Goal: Navigation & Orientation: Find specific page/section

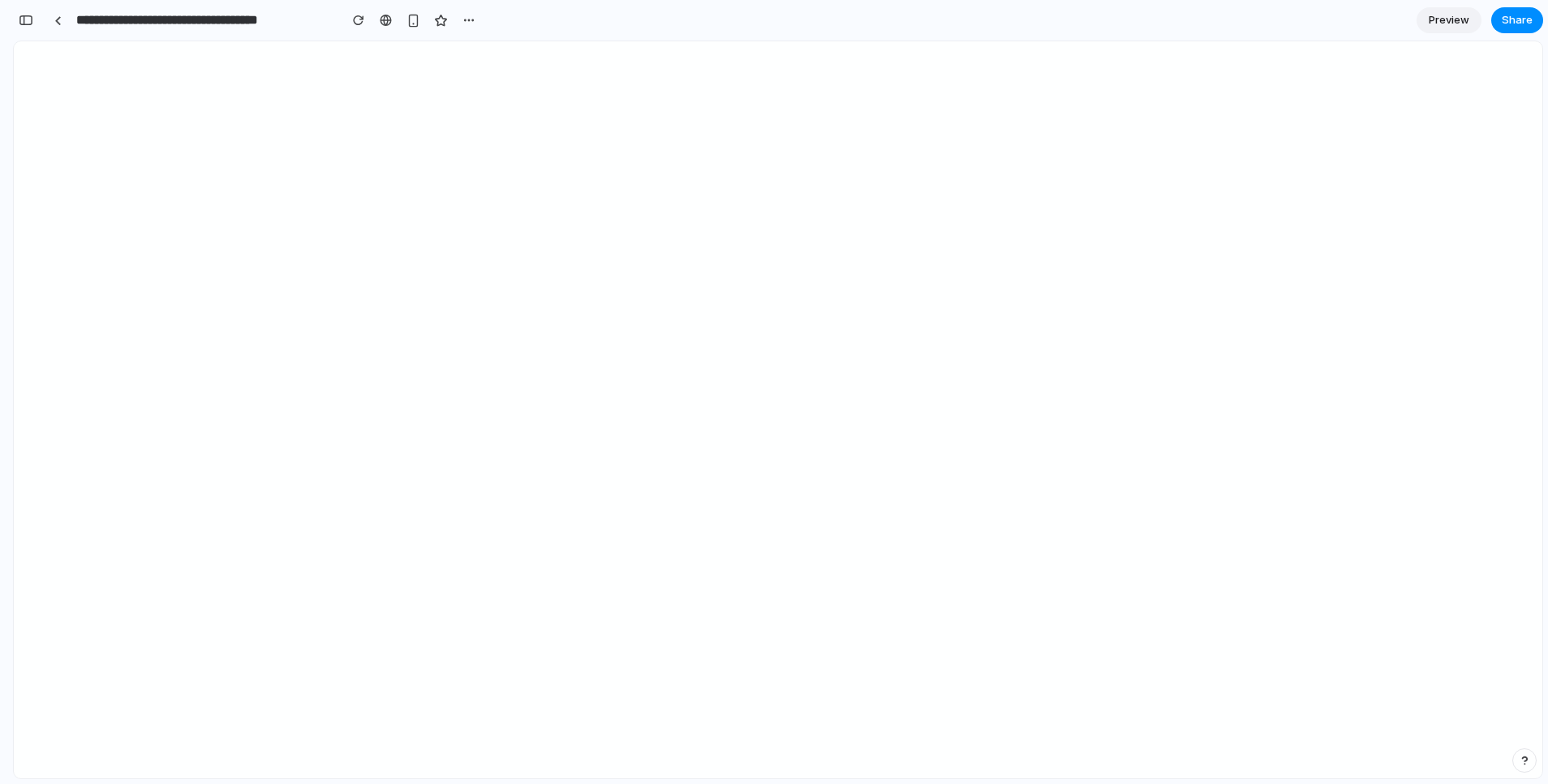
scroll to position [2012, 0]
click at [1190, 17] on section "**********" at bounding box center [778, 20] width 1530 height 41
click at [774, 392] on div at bounding box center [774, 392] width 0 height 0
click at [16, 11] on div "**********" at bounding box center [247, 20] width 468 height 36
click at [20, 17] on div "button" at bounding box center [26, 20] width 15 height 11
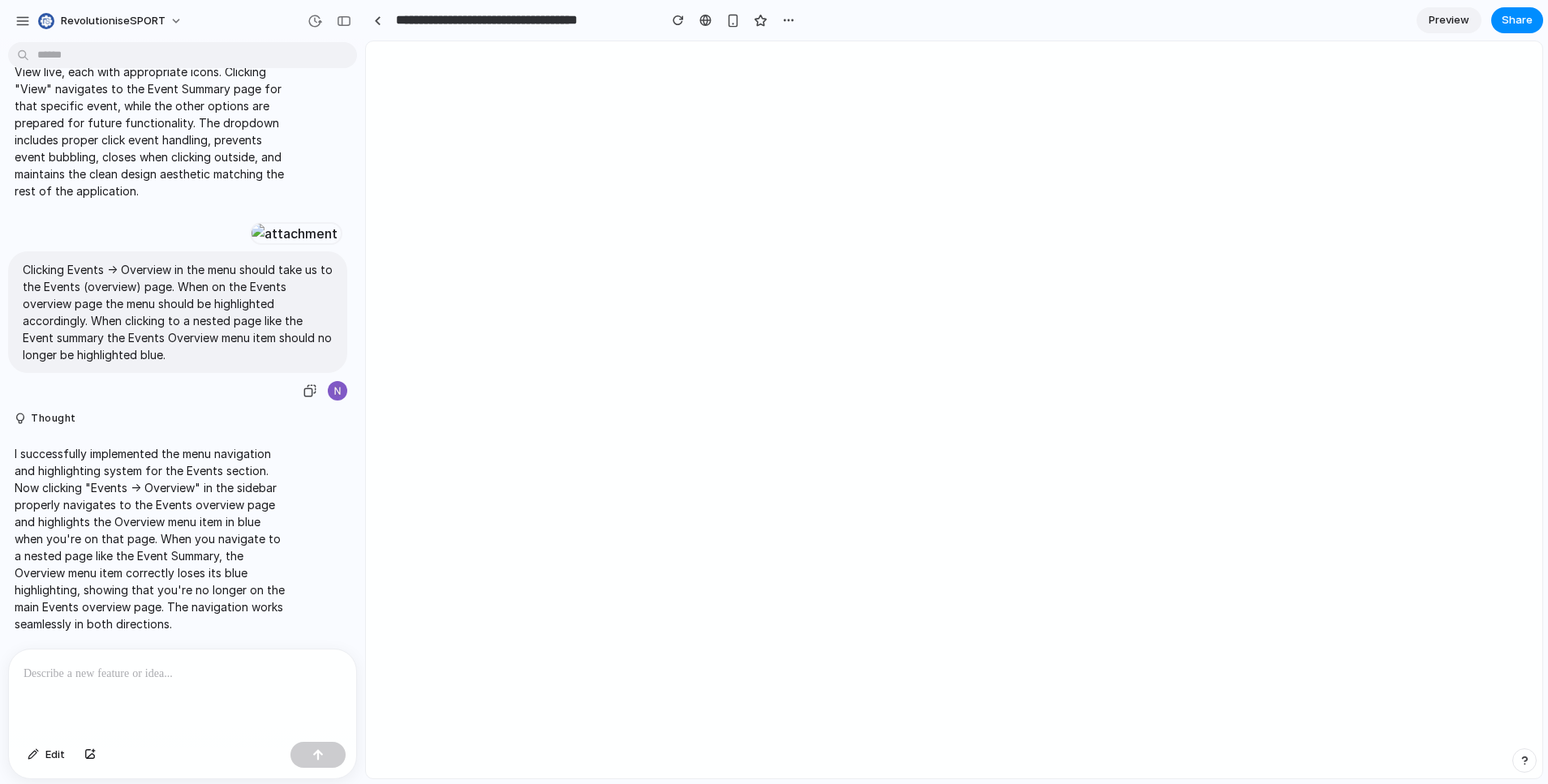
scroll to position [1051, 0]
click at [377, 19] on div at bounding box center [377, 20] width 7 height 9
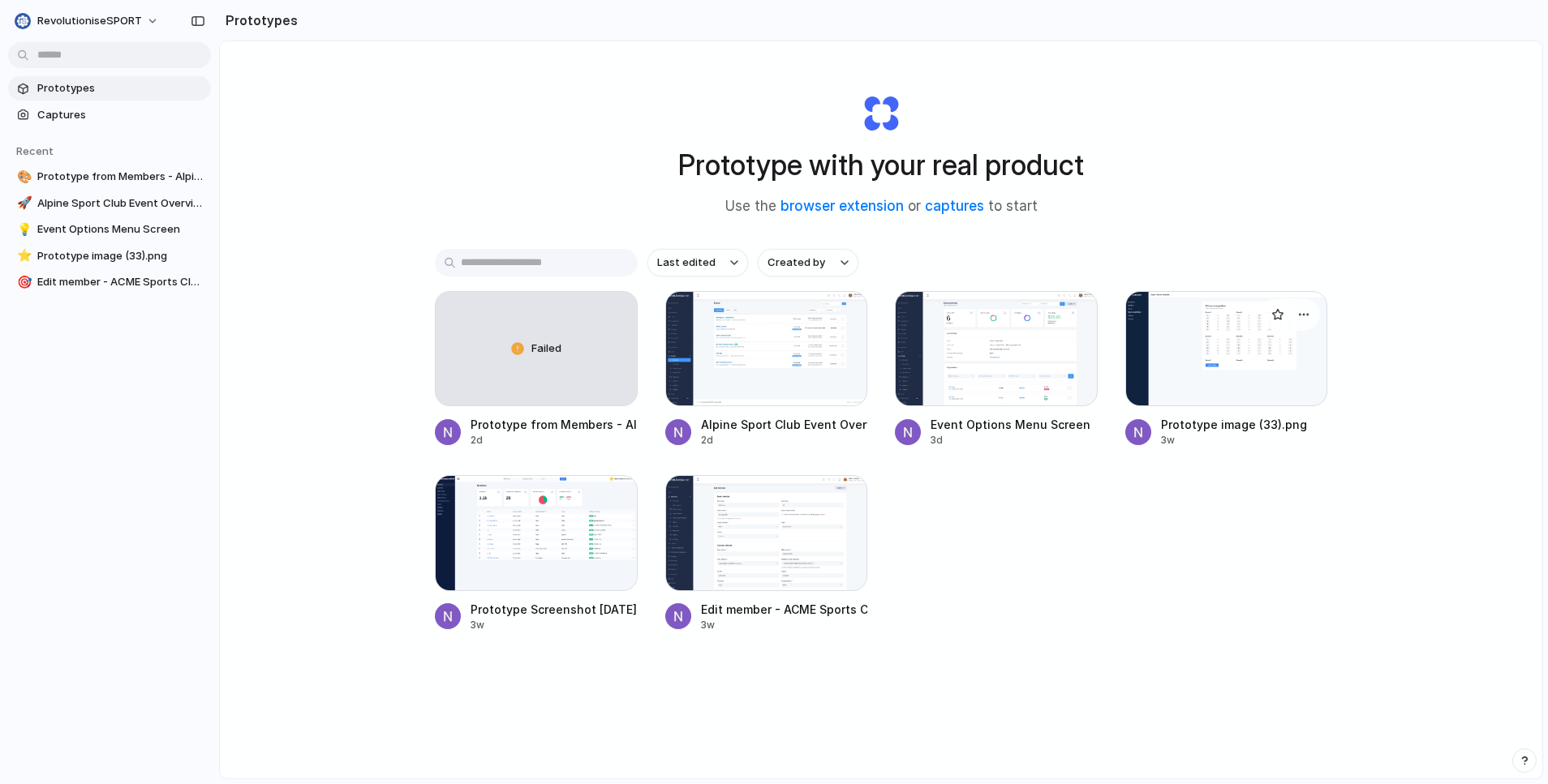
click at [1209, 348] on div at bounding box center [1227, 348] width 203 height 116
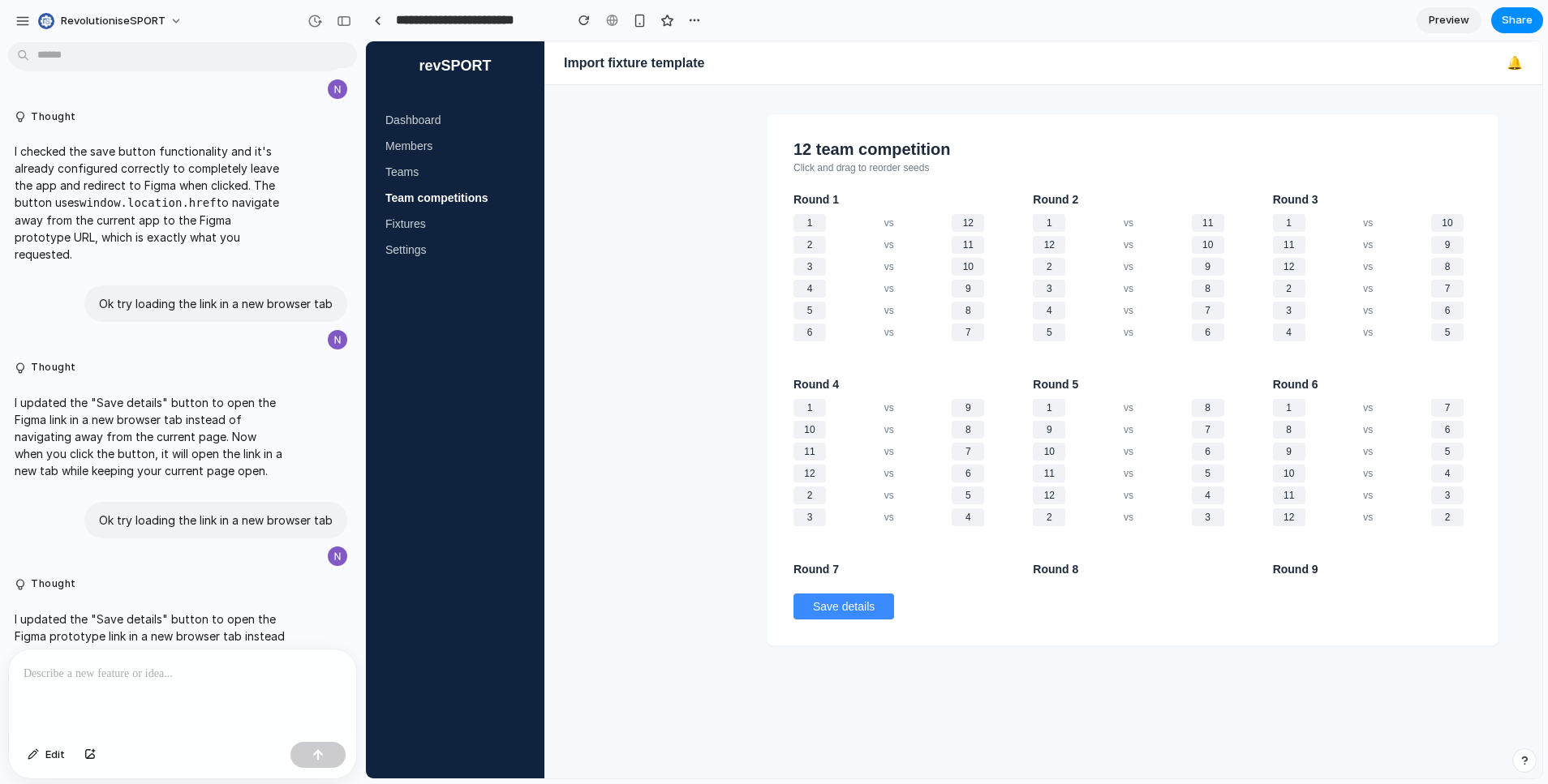
scroll to position [8159, 0]
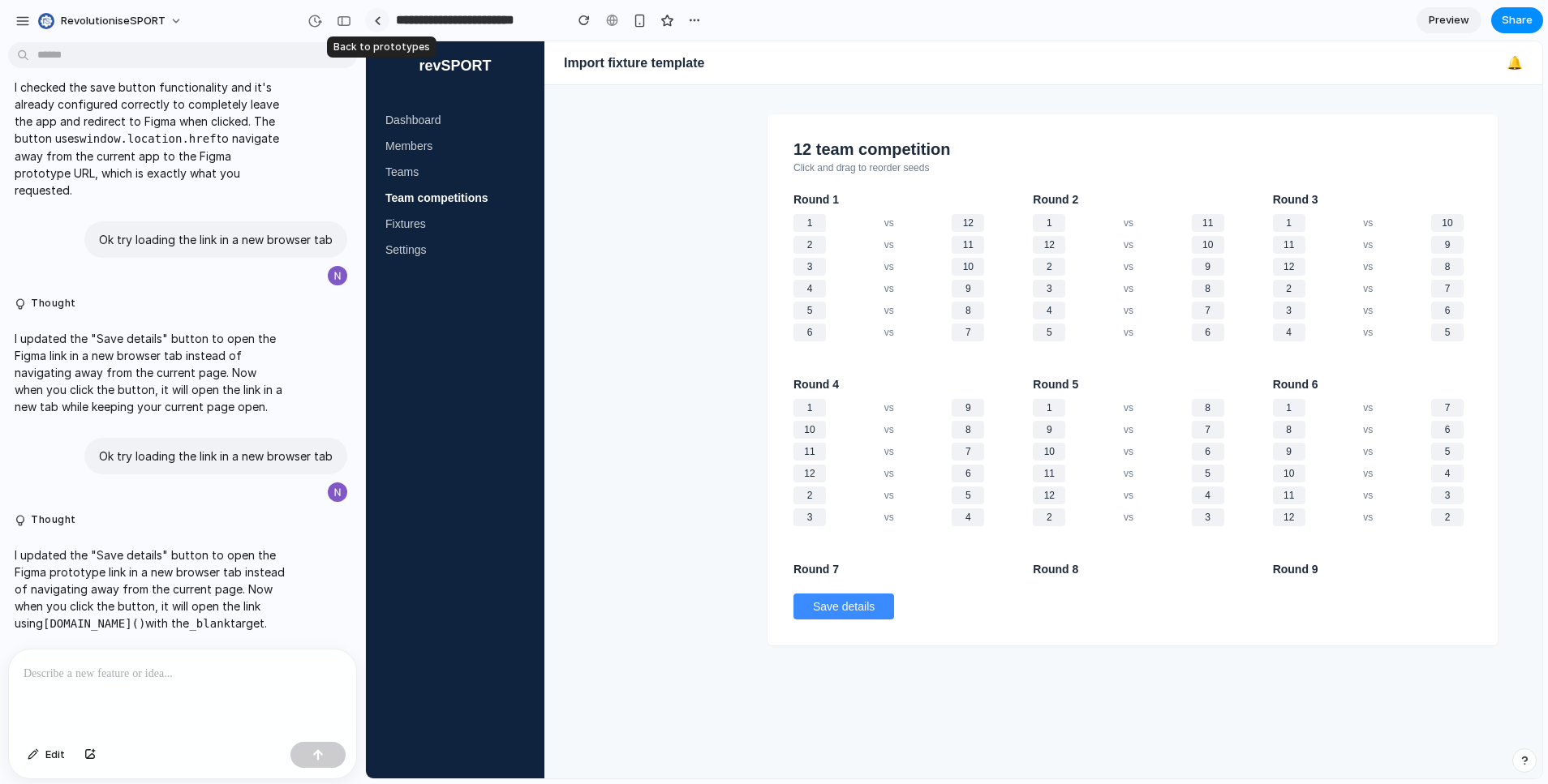
click at [379, 31] on link at bounding box center [378, 20] width 25 height 25
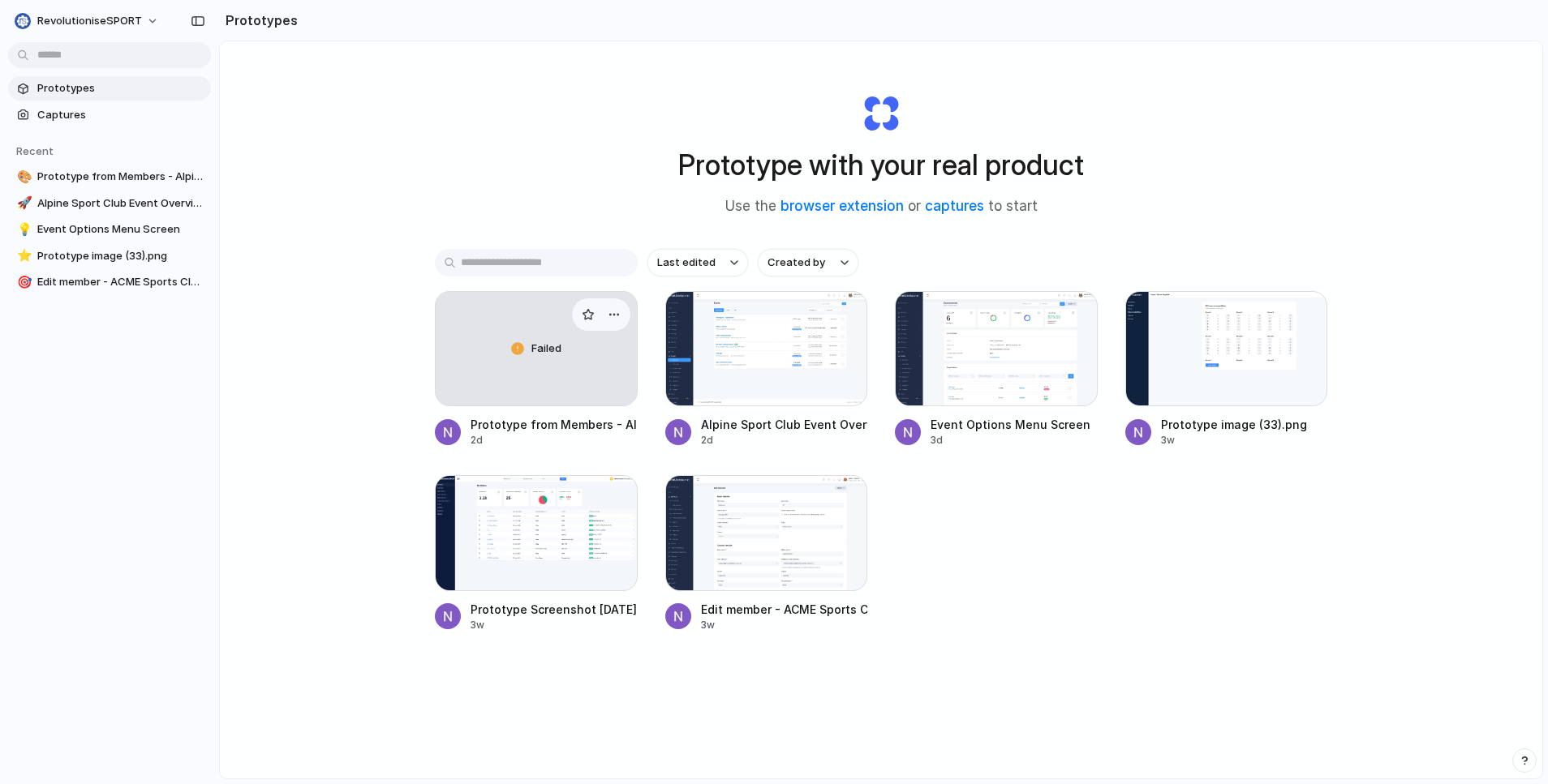
click at [583, 365] on div "Failed" at bounding box center [537, 348] width 202 height 114
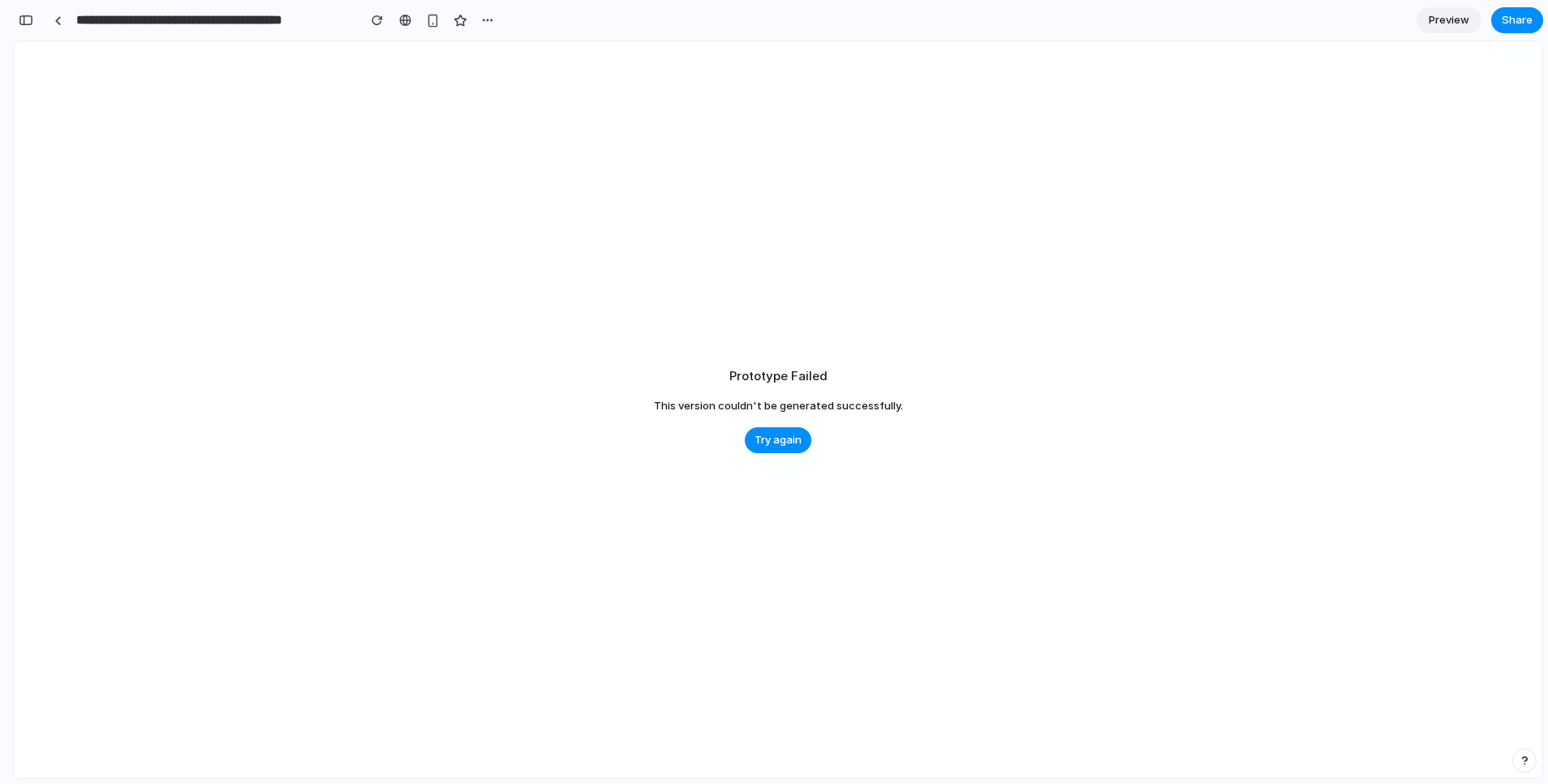
click at [70, 30] on div "**********" at bounding box center [272, 20] width 454 height 29
click at [65, 26] on link at bounding box center [57, 20] width 25 height 25
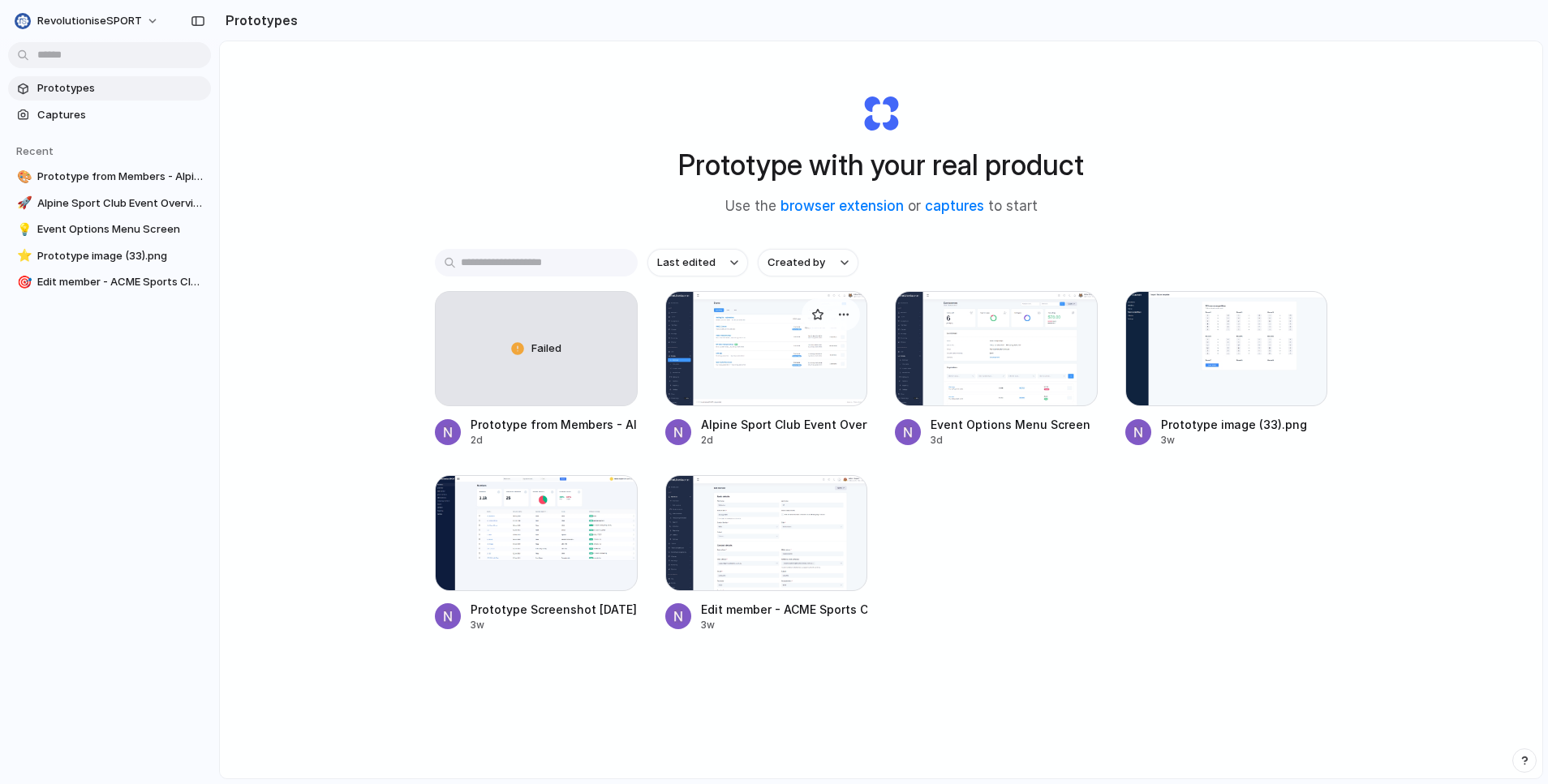
click at [811, 346] on div at bounding box center [767, 348] width 203 height 116
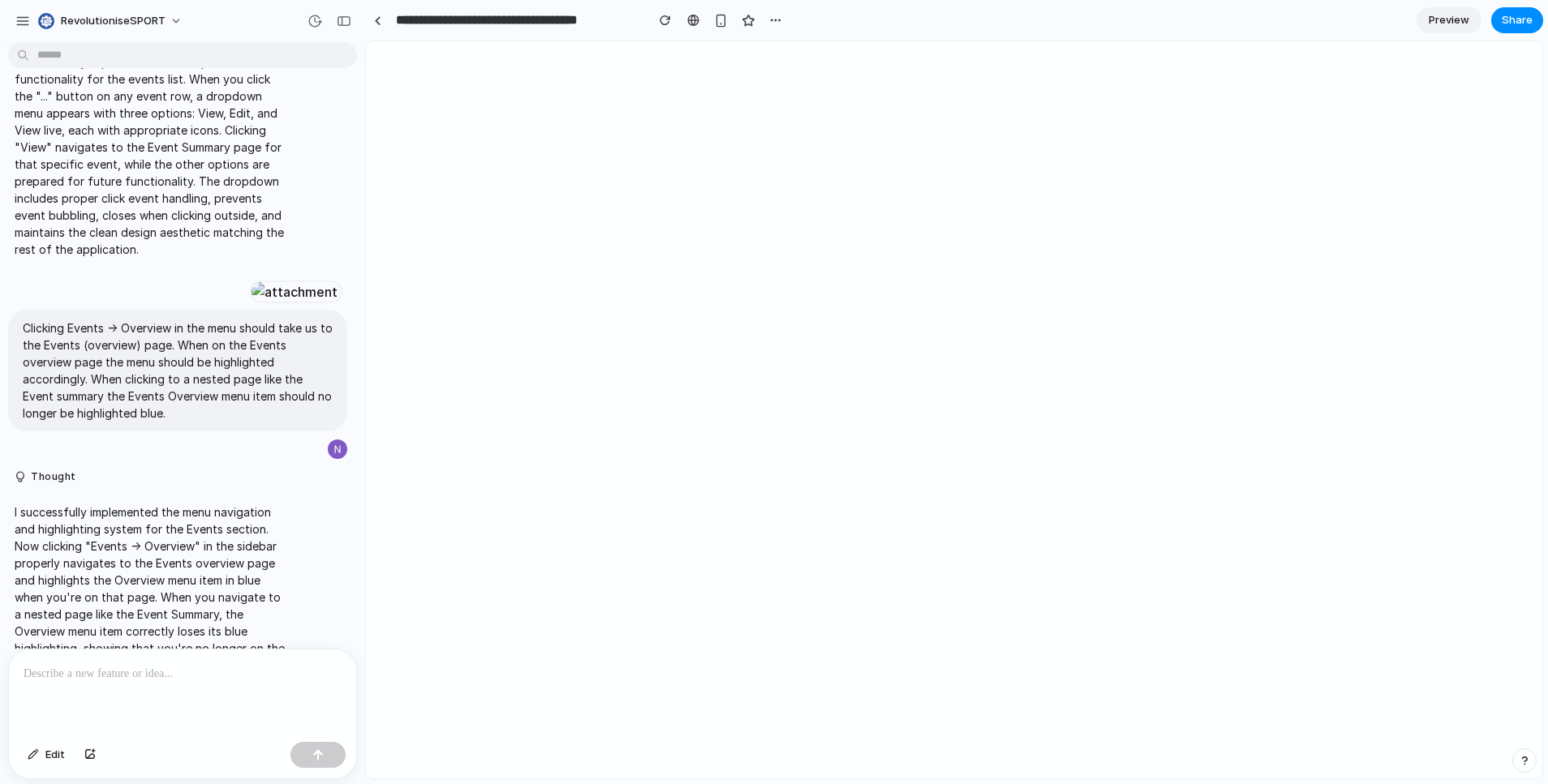
scroll to position [1051, 0]
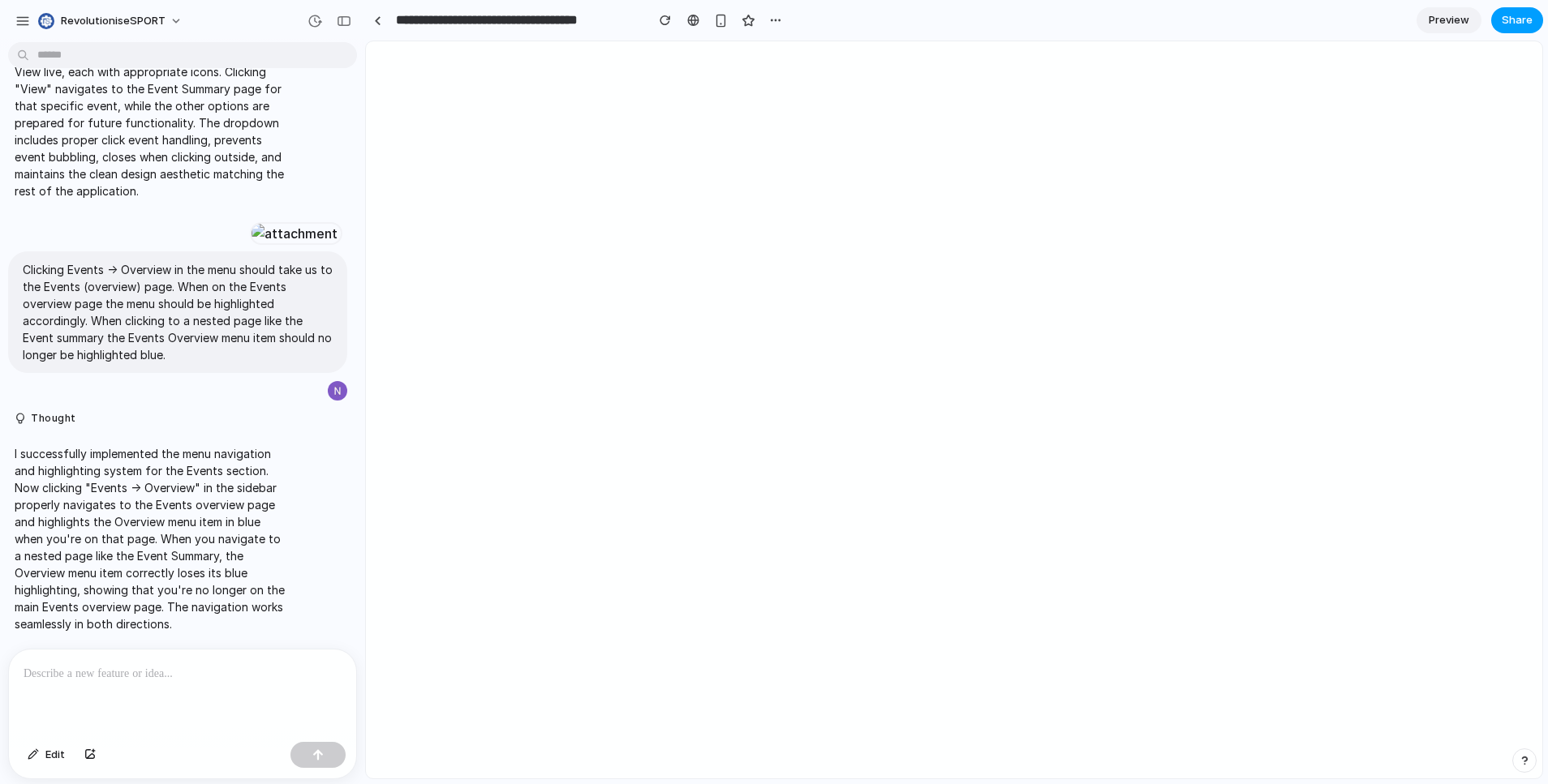
click at [1523, 19] on span "Share" at bounding box center [1518, 20] width 31 height 16
click at [377, 20] on div "Share ' Alpine Sport Club Event Overview Page ' [PERSON_NAME] Creator Anyone at…" at bounding box center [774, 392] width 1548 height 784
click at [379, 24] on div at bounding box center [377, 20] width 7 height 9
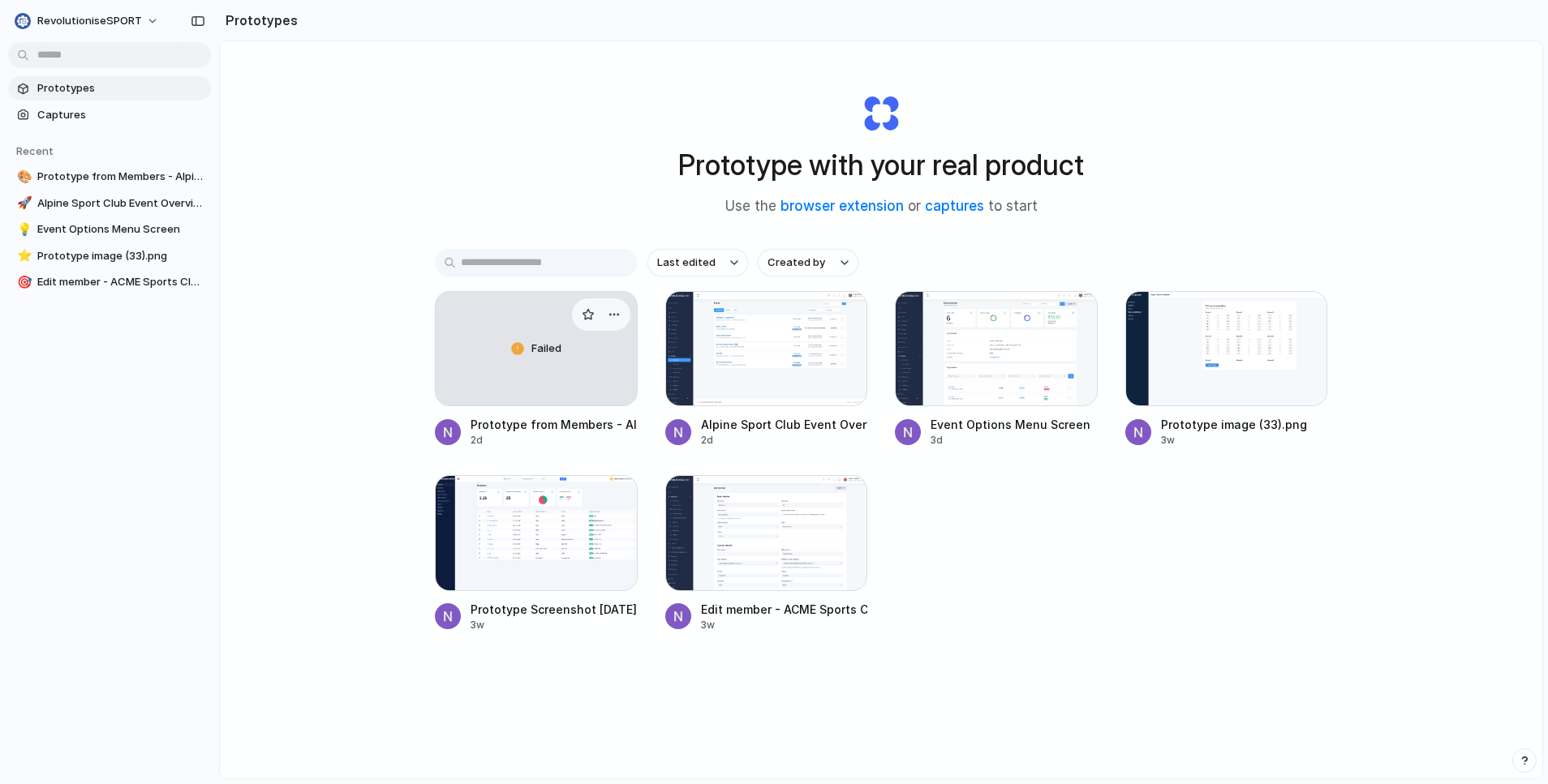
click at [577, 383] on div "Failed" at bounding box center [537, 348] width 202 height 114
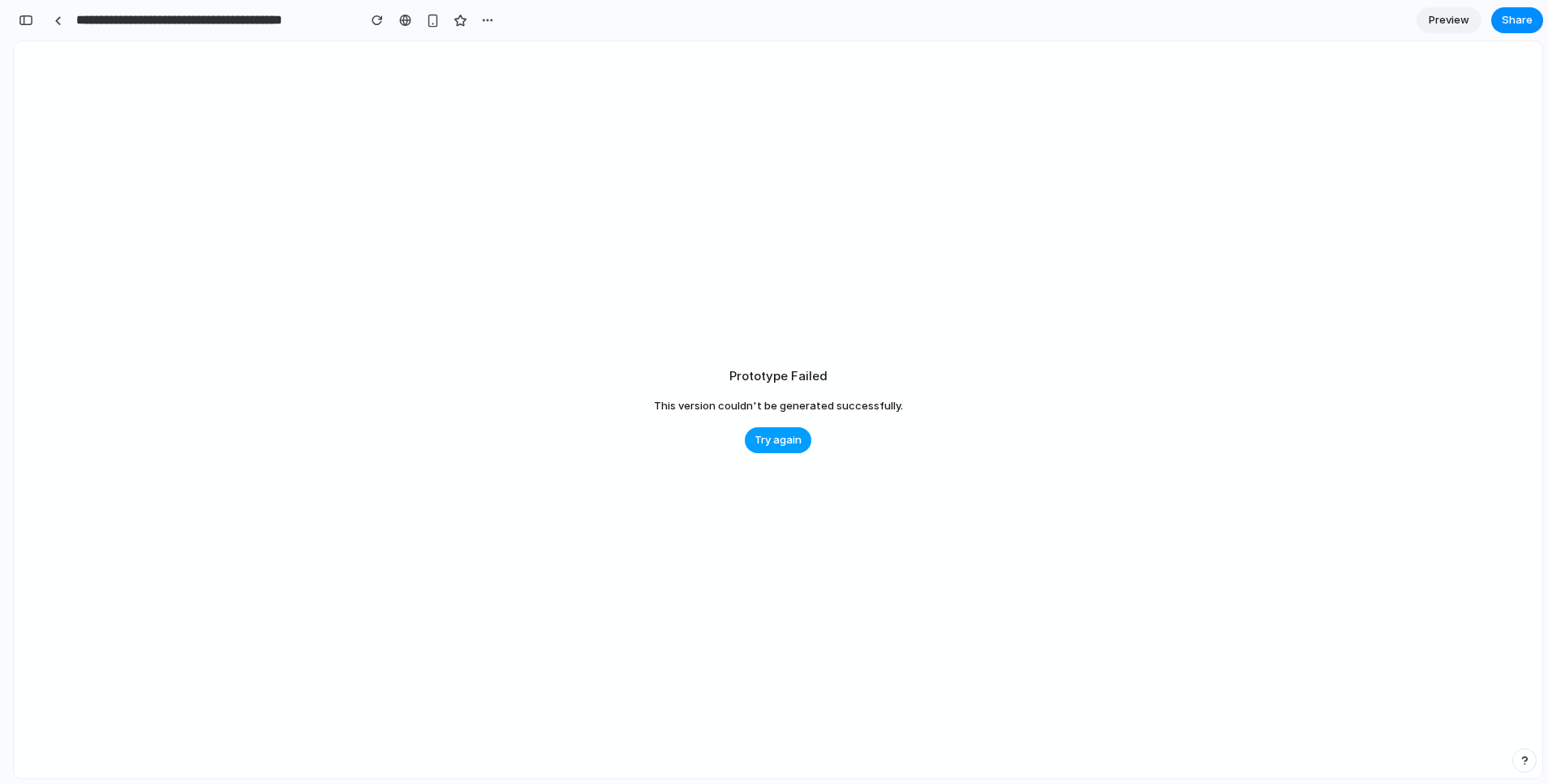
click at [765, 438] on span "Try again" at bounding box center [778, 441] width 47 height 16
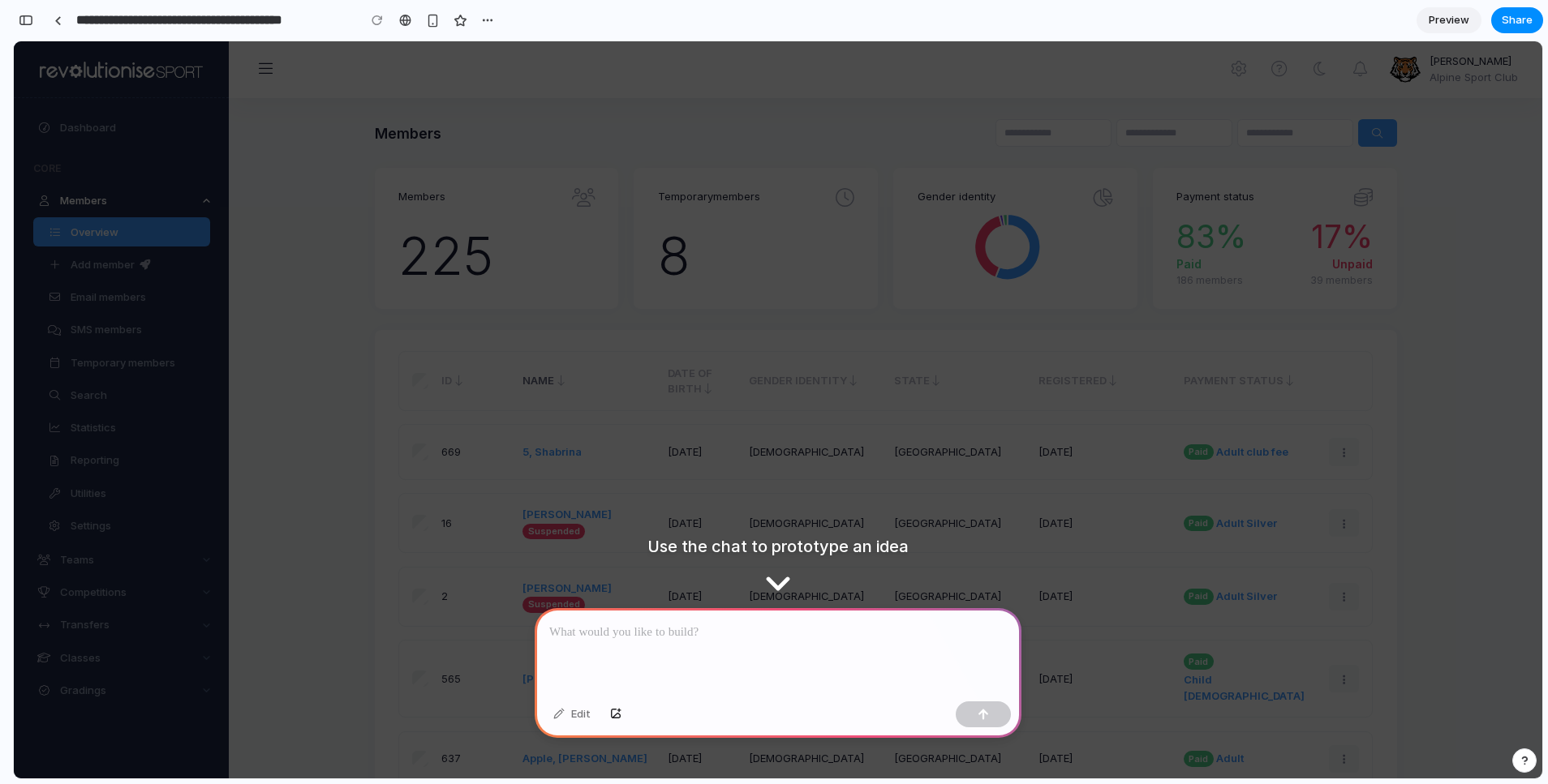
click at [880, 535] on div "16 [PERSON_NAME] Suspended Paid" at bounding box center [878, 516] width 887 height 45
click at [436, 272] on div "225" at bounding box center [497, 256] width 197 height 63
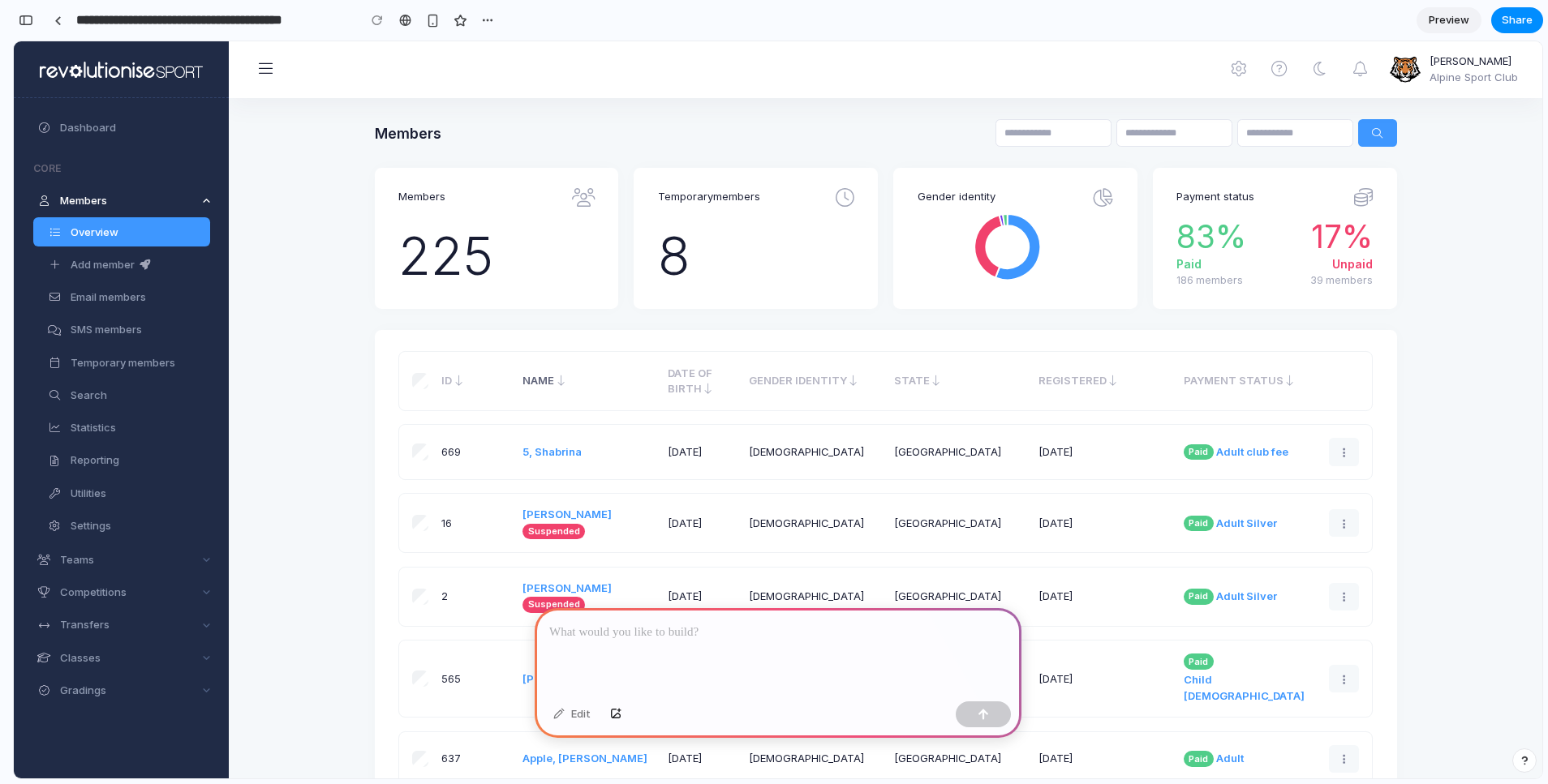
click at [1355, 468] on div "669 Paid" at bounding box center [886, 452] width 974 height 54
click at [1354, 464] on link at bounding box center [1345, 452] width 31 height 28
click at [1350, 518] on link at bounding box center [1345, 523] width 31 height 28
click at [1341, 600] on link at bounding box center [1345, 597] width 31 height 28
click at [1336, 600] on link at bounding box center [1345, 597] width 31 height 28
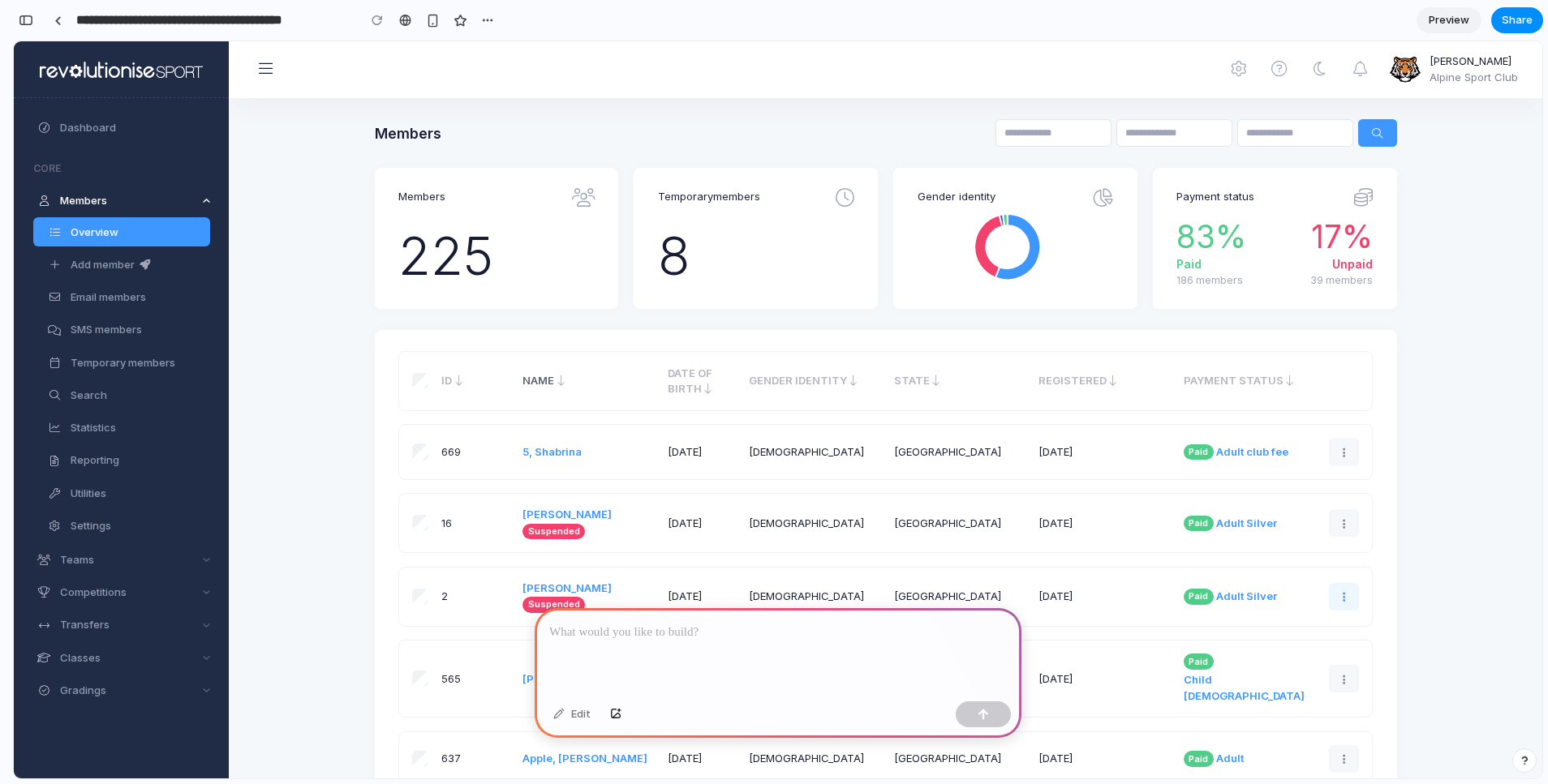
click at [1338, 597] on link at bounding box center [1345, 597] width 31 height 28
click at [60, 19] on div at bounding box center [57, 20] width 7 height 9
